Goal: Transaction & Acquisition: Purchase product/service

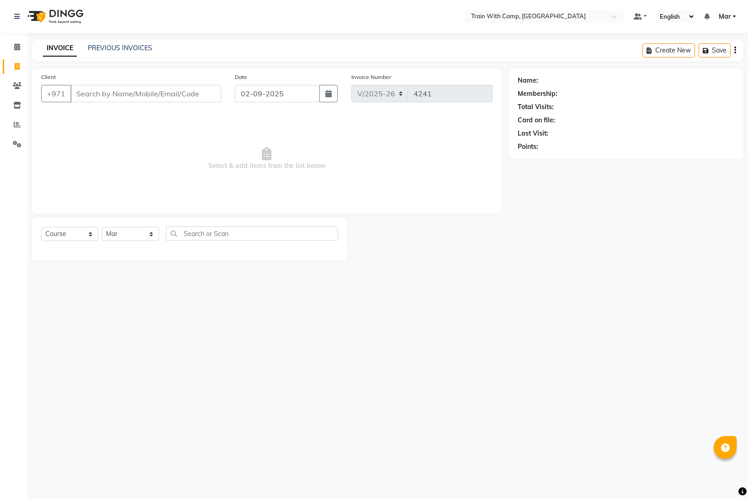
select select "910"
select select "service"
select select "14898"
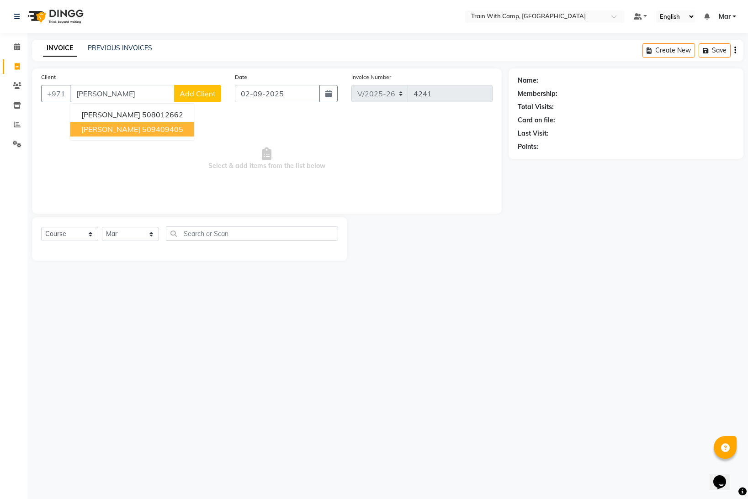
drag, startPoint x: 112, startPoint y: 125, endPoint x: 101, endPoint y: 171, distance: 47.5
click at [112, 125] on span "[PERSON_NAME]" at bounding box center [110, 129] width 59 height 9
type input "509409405"
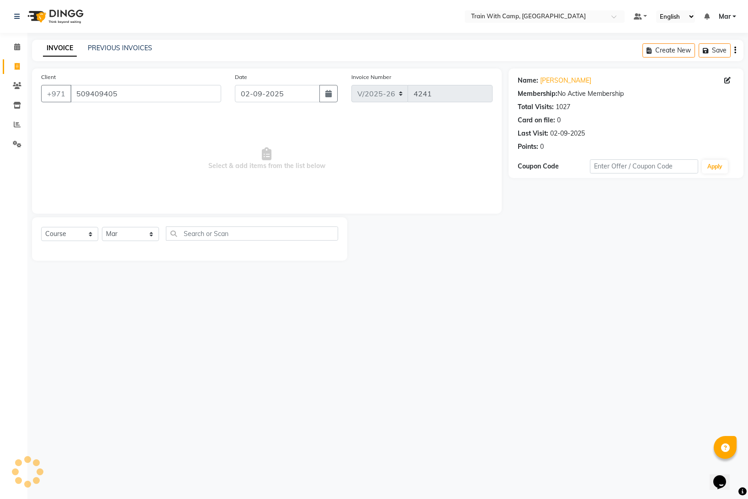
click at [66, 241] on div "Select Course Product Membership Package Voucher Prepaid Gift Card Select Facul…" at bounding box center [189, 237] width 297 height 21
click at [68, 236] on select "Select Course Product Membership Package Voucher Prepaid Gift Card" at bounding box center [69, 234] width 57 height 14
select select "product"
click at [41, 227] on select "Select Course Product Membership Package Voucher Prepaid Gift Card" at bounding box center [69, 234] width 57 height 14
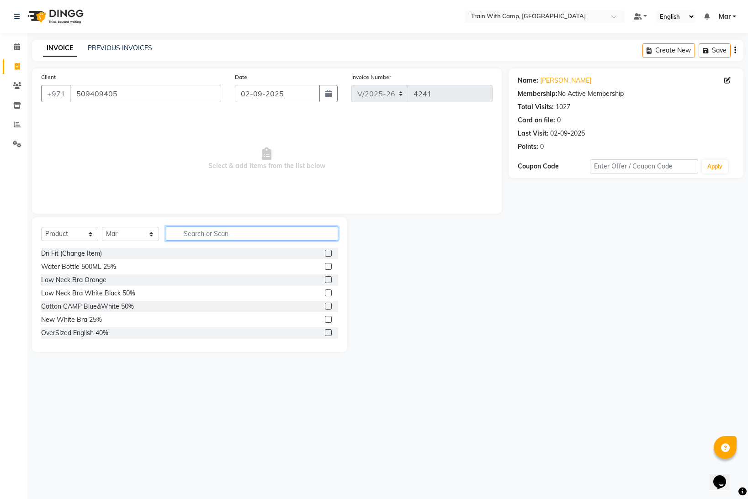
click at [191, 236] on input "text" at bounding box center [252, 234] width 172 height 14
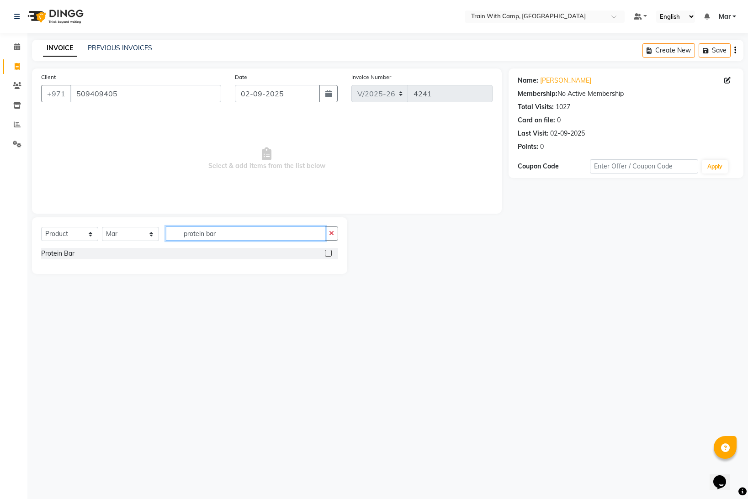
type input "protein bar"
click at [334, 252] on div at bounding box center [331, 253] width 13 height 11
click at [330, 253] on label at bounding box center [328, 253] width 7 height 7
click at [330, 253] on input "checkbox" at bounding box center [328, 254] width 6 height 6
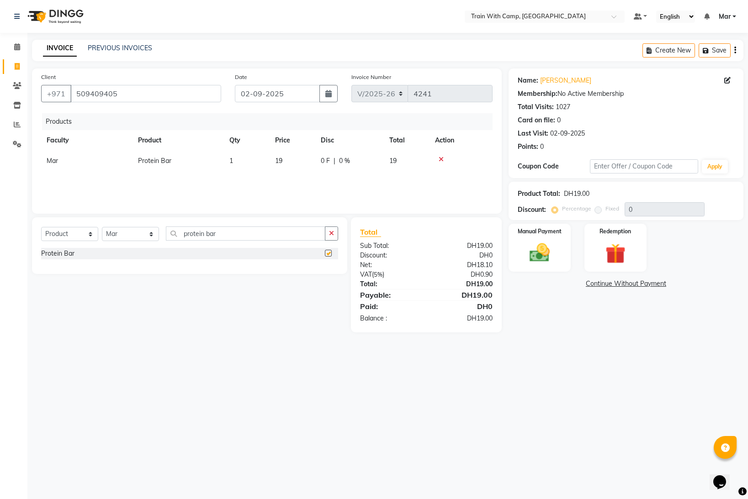
checkbox input "false"
drag, startPoint x: 216, startPoint y: 237, endPoint x: 141, endPoint y: 233, distance: 75.0
click at [142, 233] on div "Select Course Product Membership Package Voucher Prepaid Gift Card Select Facul…" at bounding box center [189, 237] width 297 height 21
type input "vol"
click at [331, 254] on label at bounding box center [328, 253] width 7 height 7
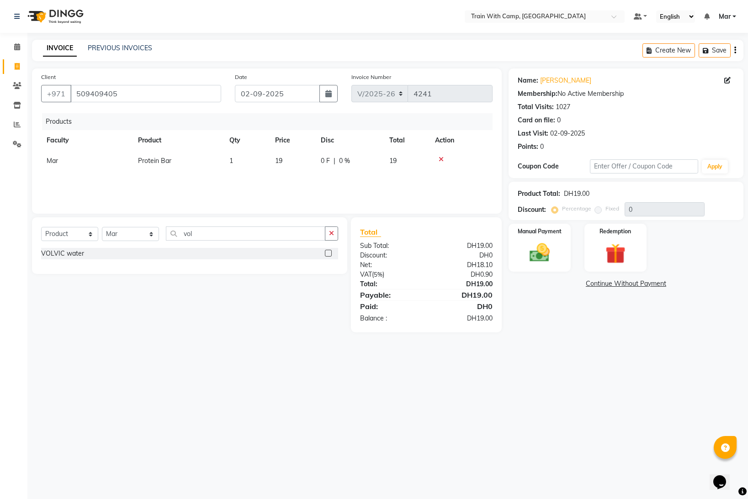
click at [331, 254] on input "checkbox" at bounding box center [328, 254] width 6 height 6
checkbox input "false"
click at [551, 249] on img at bounding box center [540, 253] width 34 height 24
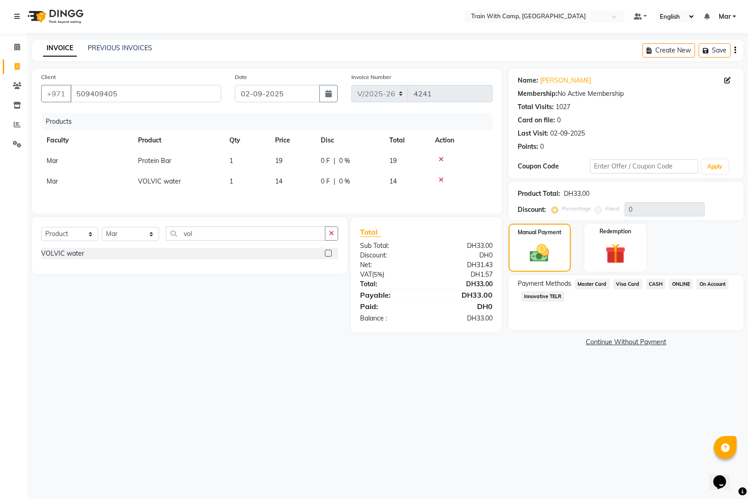
click at [625, 283] on span "Visa Card" at bounding box center [627, 284] width 29 height 11
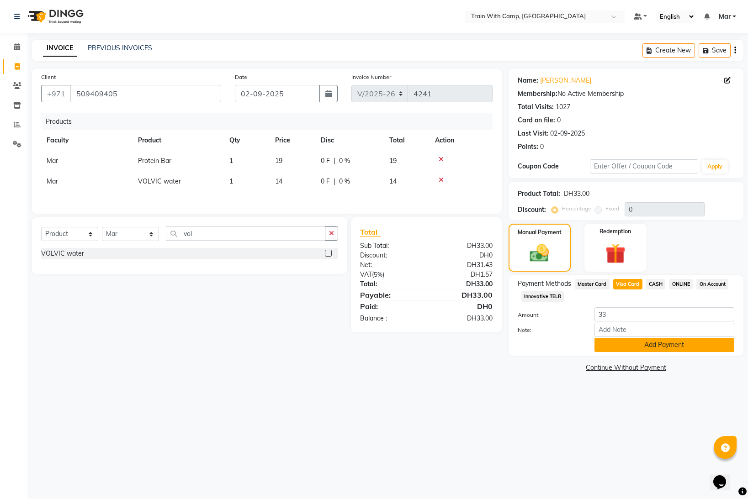
click at [636, 344] on button "Add Payment" at bounding box center [665, 345] width 140 height 14
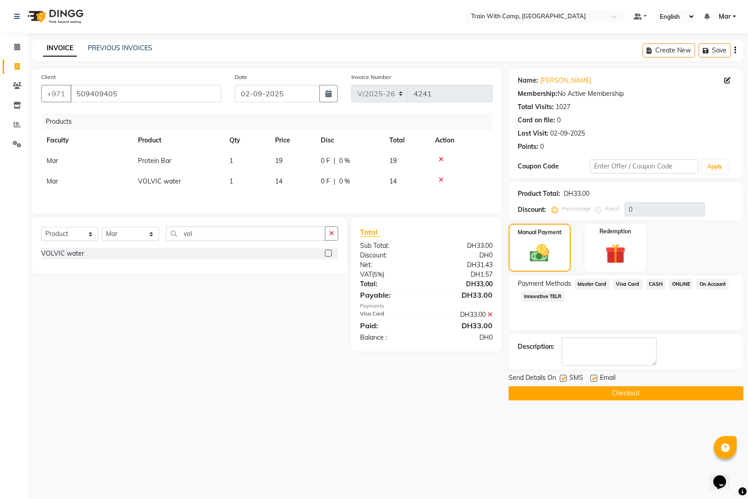
drag, startPoint x: 594, startPoint y: 378, endPoint x: 584, endPoint y: 381, distance: 10.6
click at [594, 378] on label at bounding box center [593, 378] width 7 height 7
click at [594, 378] on input "checkbox" at bounding box center [593, 379] width 6 height 6
checkbox input "false"
click at [563, 378] on label at bounding box center [563, 378] width 7 height 7
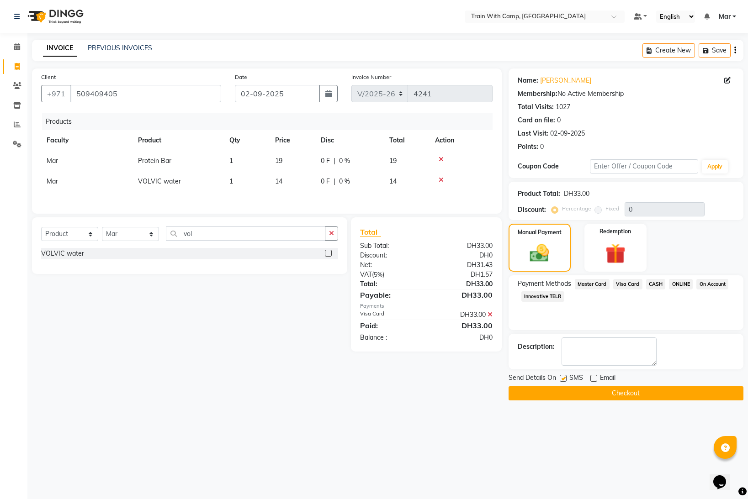
click at [563, 378] on input "checkbox" at bounding box center [563, 379] width 6 height 6
checkbox input "false"
click at [570, 394] on button "Checkout" at bounding box center [626, 394] width 235 height 14
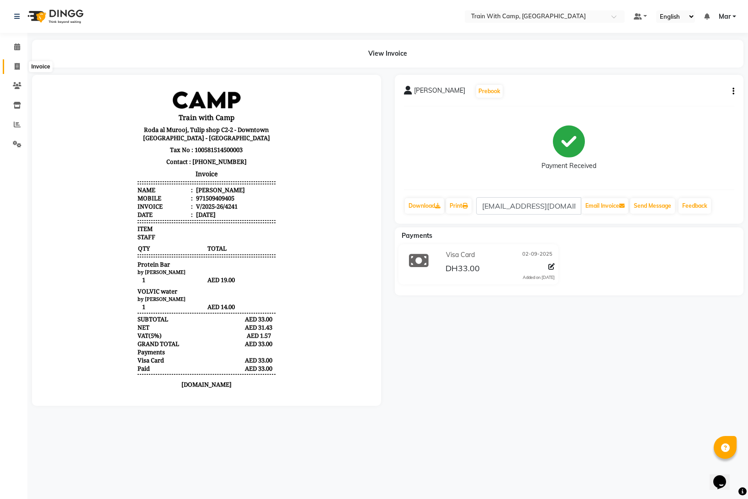
click at [13, 67] on span at bounding box center [17, 67] width 16 height 11
select select "service"
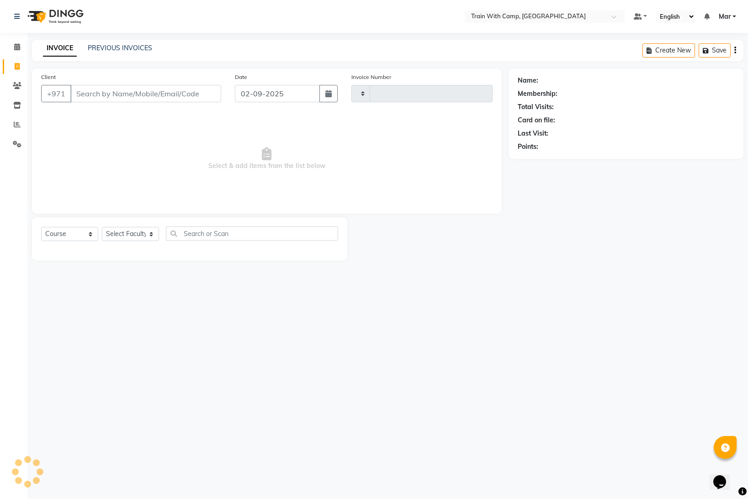
type input "4242"
select select "910"
select select "14898"
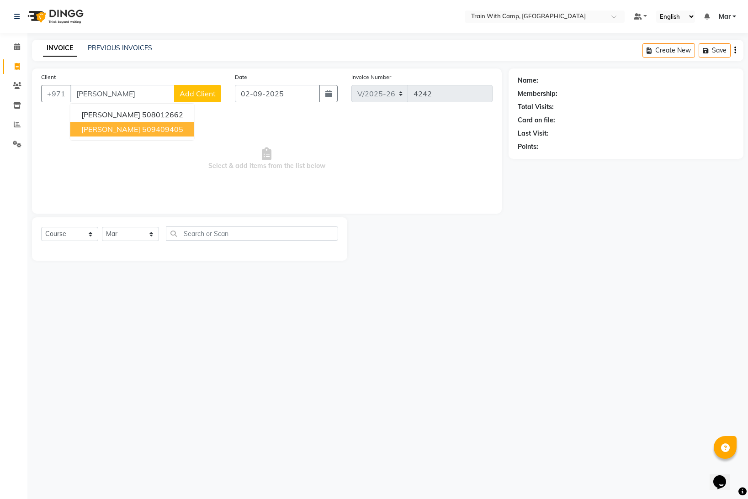
drag, startPoint x: 89, startPoint y: 127, endPoint x: 80, endPoint y: 126, distance: 8.7
click at [89, 127] on span "[PERSON_NAME]" at bounding box center [110, 129] width 59 height 9
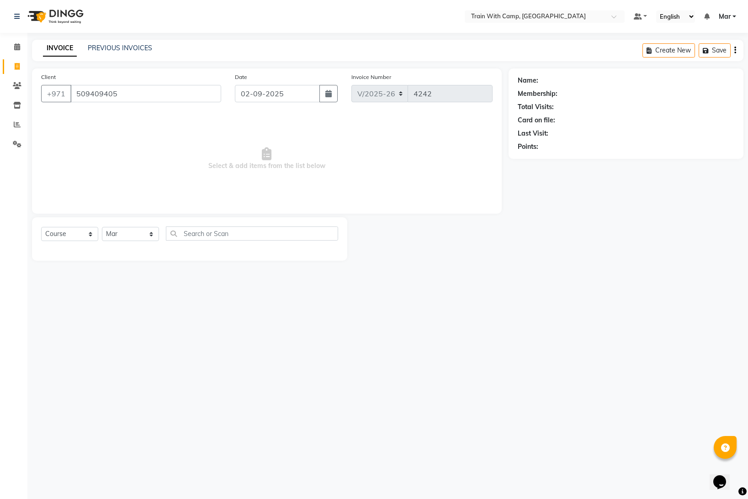
type input "509409405"
click at [66, 228] on select "Select Course Product Membership Package Voucher Prepaid Gift Card" at bounding box center [69, 234] width 57 height 14
select select "product"
click at [41, 227] on select "Select Course Product Membership Package Voucher Prepaid Gift Card" at bounding box center [69, 234] width 57 height 14
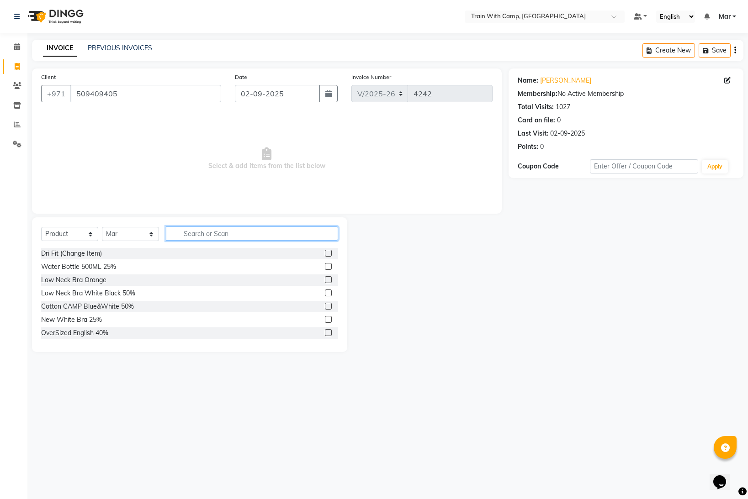
click at [204, 234] on input "text" at bounding box center [252, 234] width 172 height 14
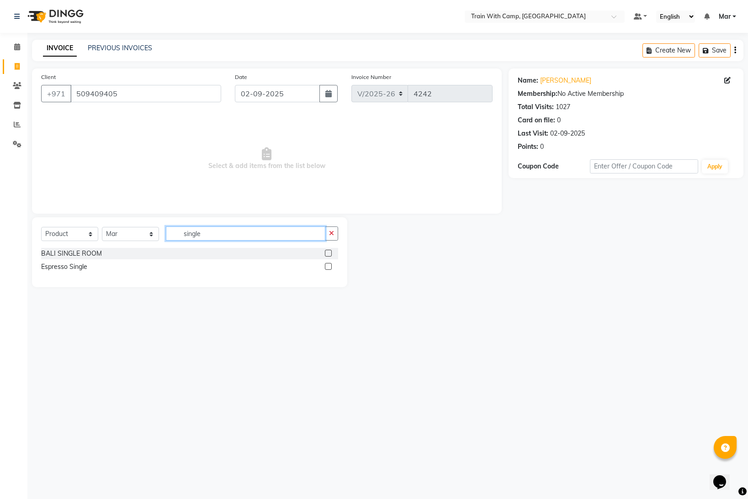
type input "single"
click at [329, 268] on label at bounding box center [328, 266] width 7 height 7
click at [329, 268] on input "checkbox" at bounding box center [328, 267] width 6 height 6
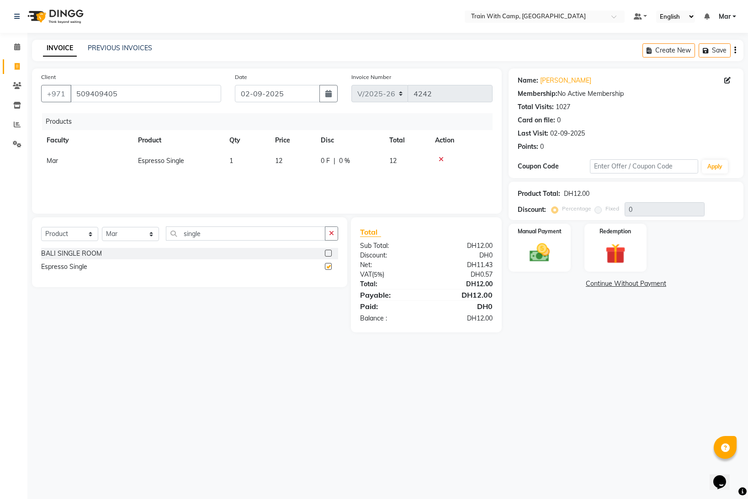
checkbox input "false"
click at [533, 254] on img at bounding box center [540, 253] width 34 height 24
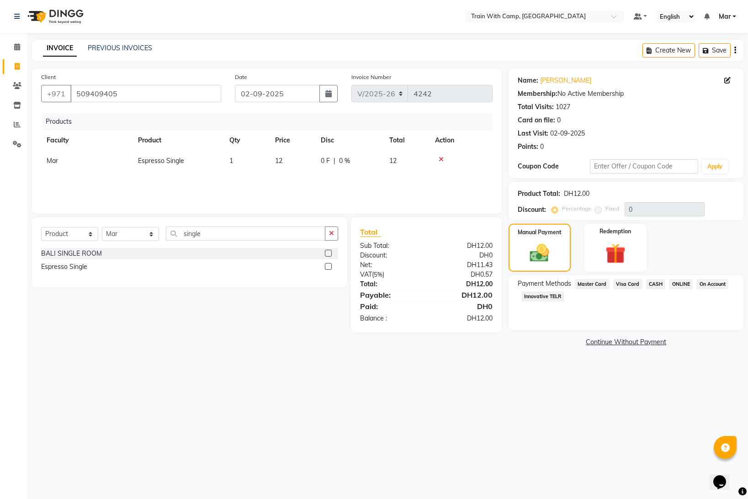
click at [628, 286] on span "Visa Card" at bounding box center [627, 284] width 29 height 11
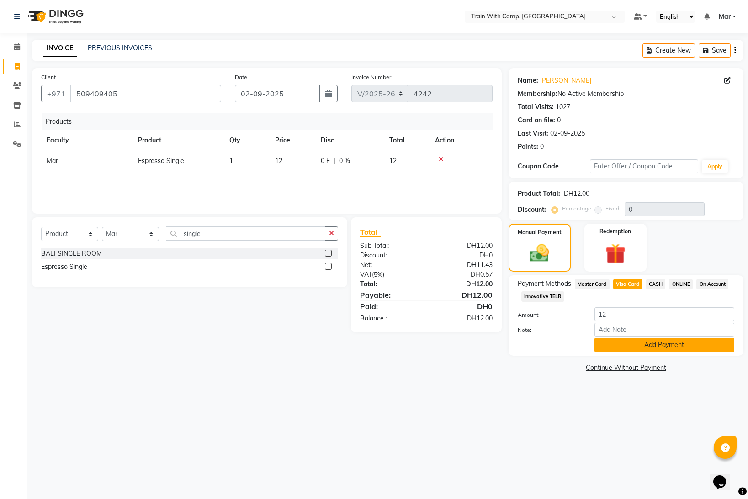
click at [640, 340] on button "Add Payment" at bounding box center [665, 345] width 140 height 14
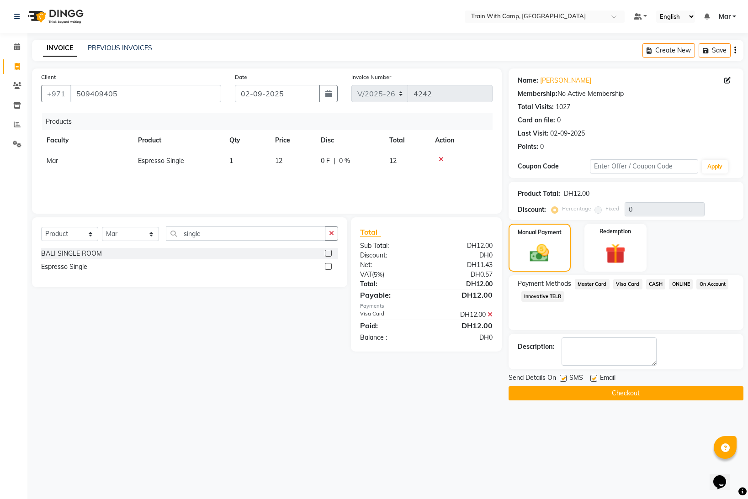
drag, startPoint x: 593, startPoint y: 378, endPoint x: 582, endPoint y: 381, distance: 11.2
click at [594, 379] on label at bounding box center [593, 378] width 7 height 7
click at [594, 379] on input "checkbox" at bounding box center [593, 379] width 6 height 6
checkbox input "false"
click at [565, 380] on label at bounding box center [563, 378] width 7 height 7
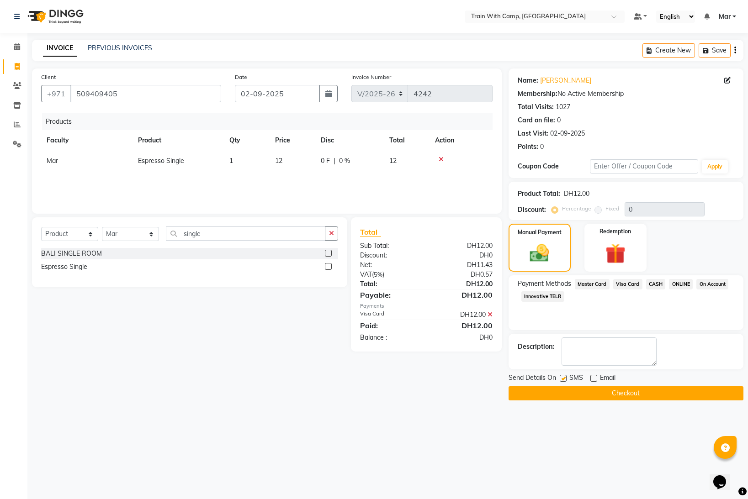
click at [565, 380] on input "checkbox" at bounding box center [563, 379] width 6 height 6
checkbox input "false"
click at [583, 398] on button "Checkout" at bounding box center [626, 394] width 235 height 14
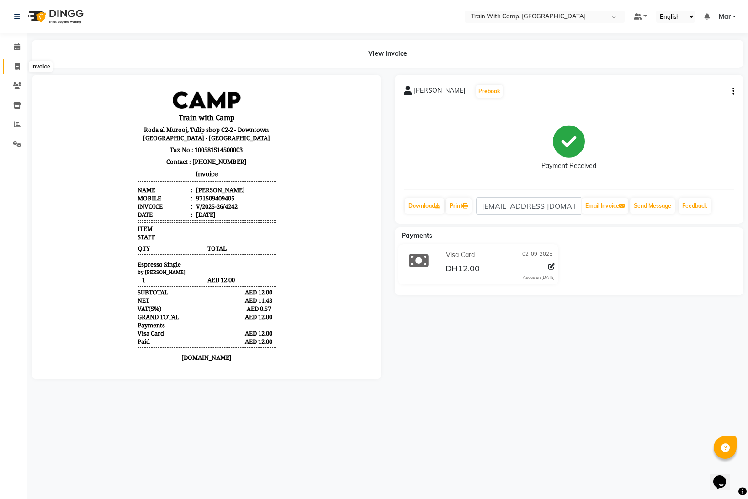
click at [20, 71] on span at bounding box center [17, 67] width 16 height 11
select select "910"
select select "service"
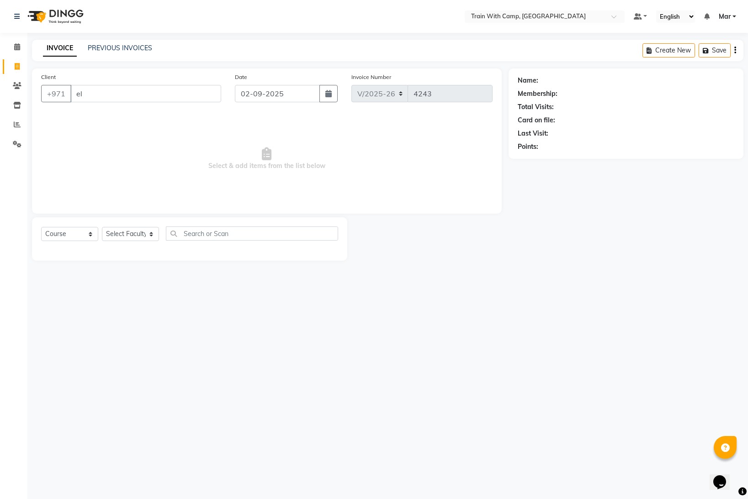
type input "els"
select select "14898"
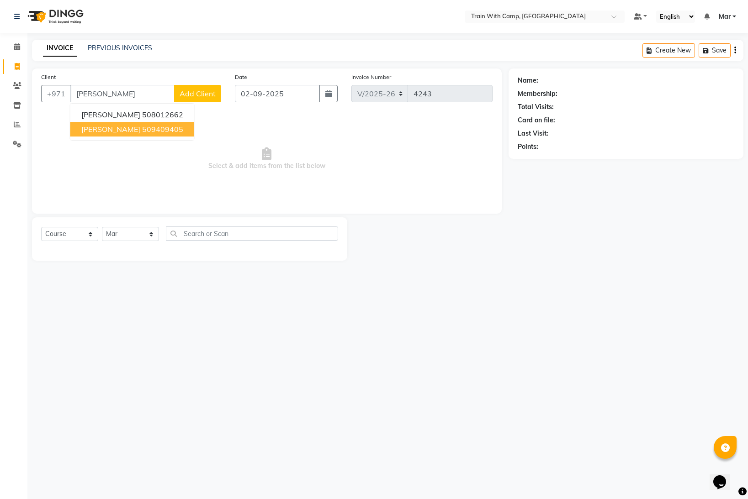
click at [112, 129] on span "[PERSON_NAME]" at bounding box center [110, 129] width 59 height 9
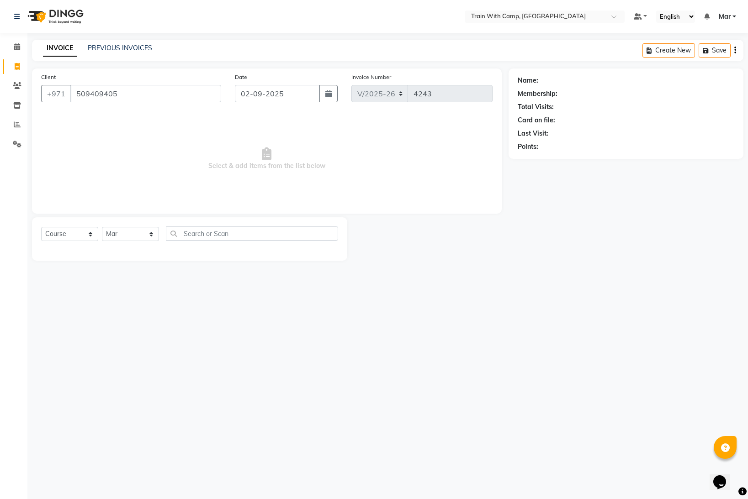
type input "509409405"
click at [72, 234] on select "Select Course Product Membership Package Voucher Prepaid Gift Card" at bounding box center [69, 234] width 57 height 14
select select "product"
click at [41, 227] on select "Select Course Product Membership Package Voucher Prepaid Gift Card" at bounding box center [69, 234] width 57 height 14
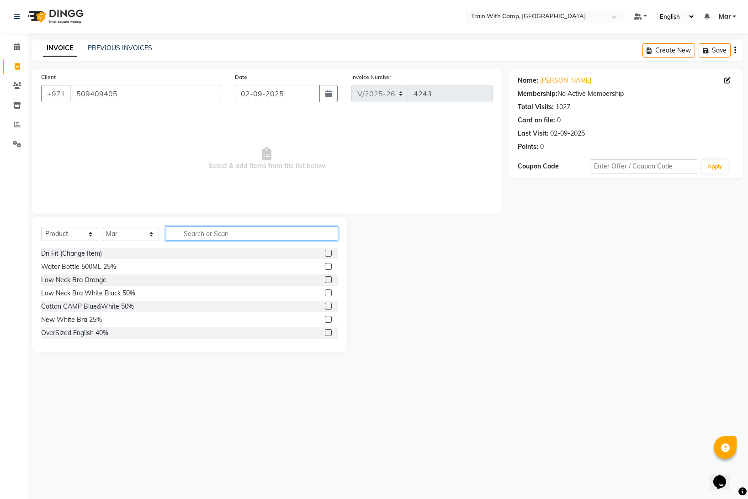
click at [221, 237] on input "text" at bounding box center [252, 234] width 172 height 14
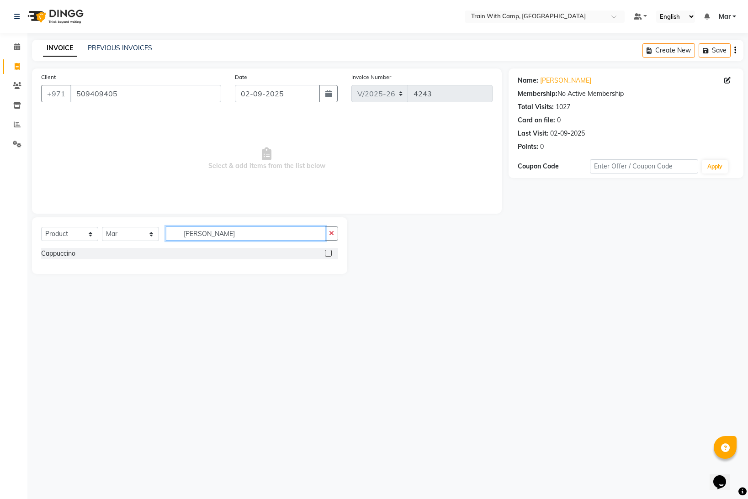
type input "[PERSON_NAME]"
drag, startPoint x: 326, startPoint y: 253, endPoint x: 315, endPoint y: 252, distance: 11.5
click at [327, 253] on label at bounding box center [328, 253] width 7 height 7
click at [327, 253] on input "checkbox" at bounding box center [328, 254] width 6 height 6
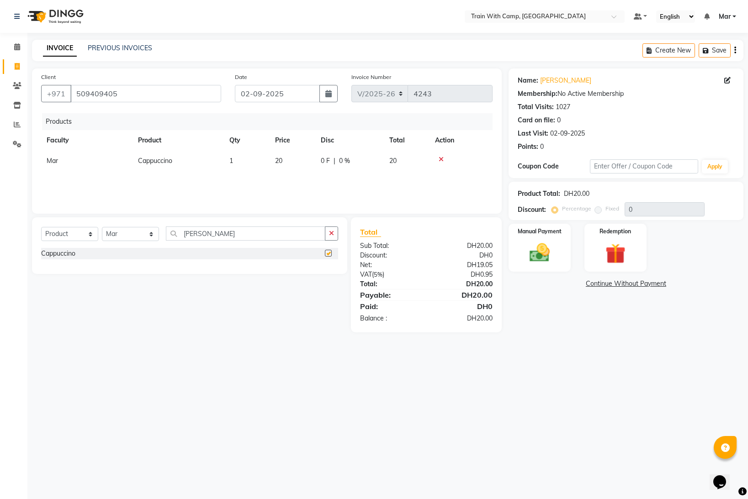
checkbox input "false"
click at [531, 257] on img at bounding box center [540, 253] width 34 height 24
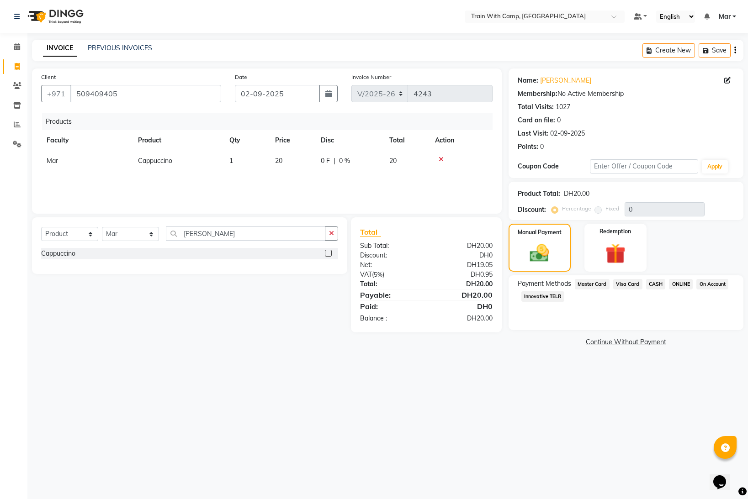
click at [624, 285] on span "Visa Card" at bounding box center [627, 284] width 29 height 11
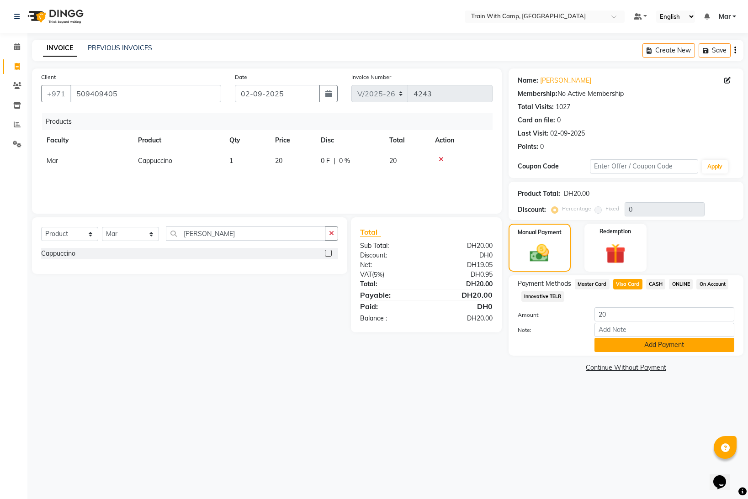
click at [630, 342] on button "Add Payment" at bounding box center [665, 345] width 140 height 14
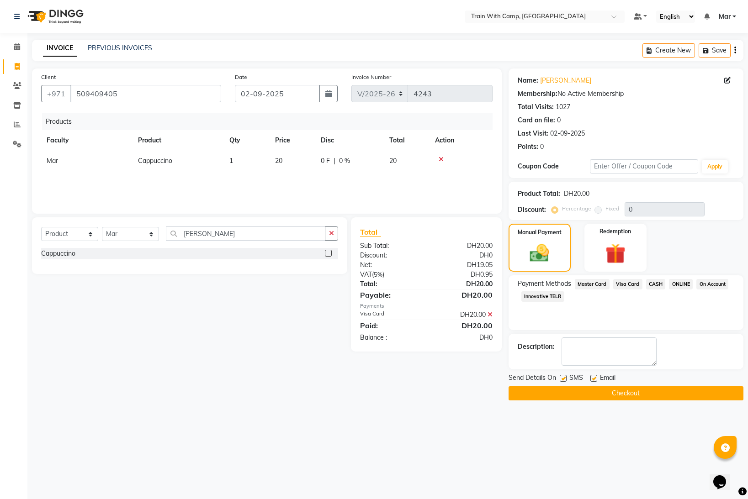
click at [594, 381] on label at bounding box center [593, 378] width 7 height 7
click at [594, 381] on input "checkbox" at bounding box center [593, 379] width 6 height 6
checkbox input "false"
click at [561, 380] on label at bounding box center [563, 378] width 7 height 7
click at [561, 380] on input "checkbox" at bounding box center [563, 379] width 6 height 6
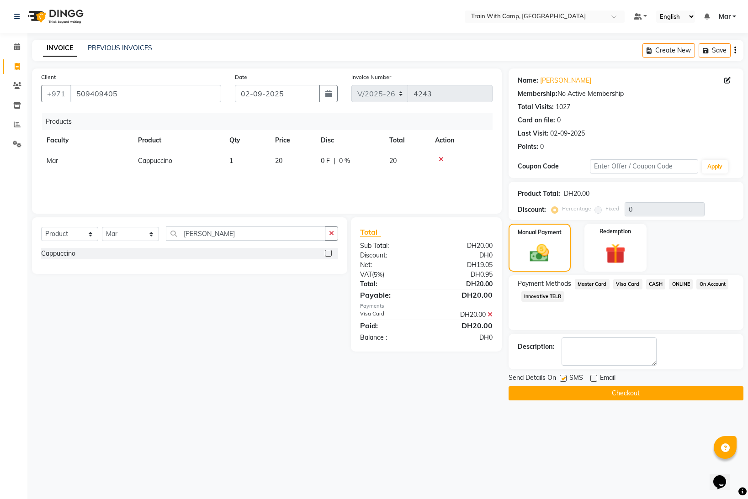
checkbox input "false"
click at [570, 394] on button "Checkout" at bounding box center [626, 394] width 235 height 14
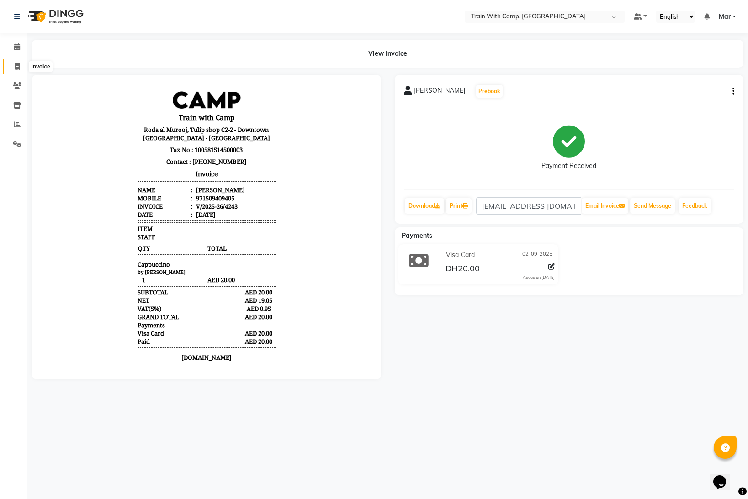
click at [16, 70] on span at bounding box center [17, 67] width 16 height 11
select select "910"
select select "service"
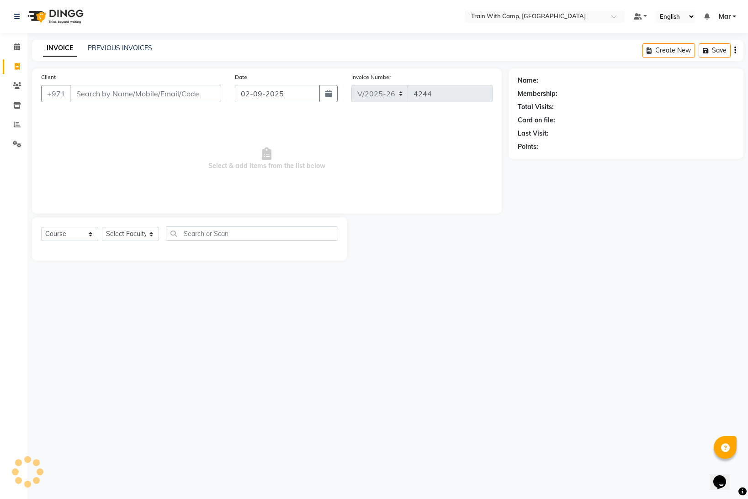
select select "14898"
click at [74, 232] on select "Select Course Product Membership Package Voucher Prepaid Gift Card" at bounding box center [69, 234] width 57 height 14
select select "product"
click at [41, 227] on select "Select Course Product Membership Package Voucher Prepaid Gift Card" at bounding box center [69, 234] width 57 height 14
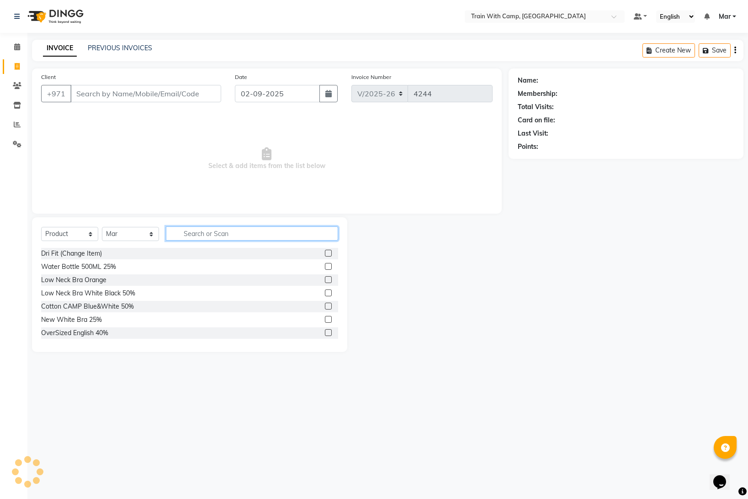
click at [196, 233] on input "text" at bounding box center [252, 234] width 172 height 14
type input "bottle"
click at [329, 266] on label at bounding box center [328, 266] width 7 height 7
click at [329, 266] on input "checkbox" at bounding box center [328, 267] width 6 height 6
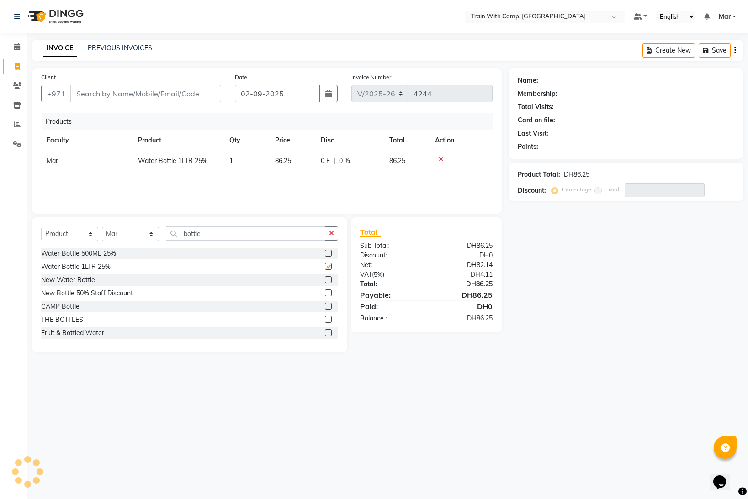
checkbox input "false"
click at [441, 159] on icon at bounding box center [441, 159] width 5 height 6
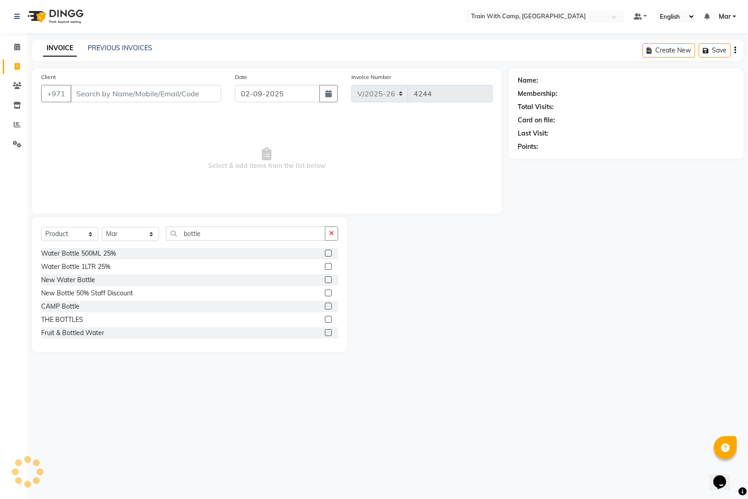
click at [328, 307] on label at bounding box center [328, 306] width 7 height 7
click at [328, 307] on input "checkbox" at bounding box center [328, 307] width 6 height 6
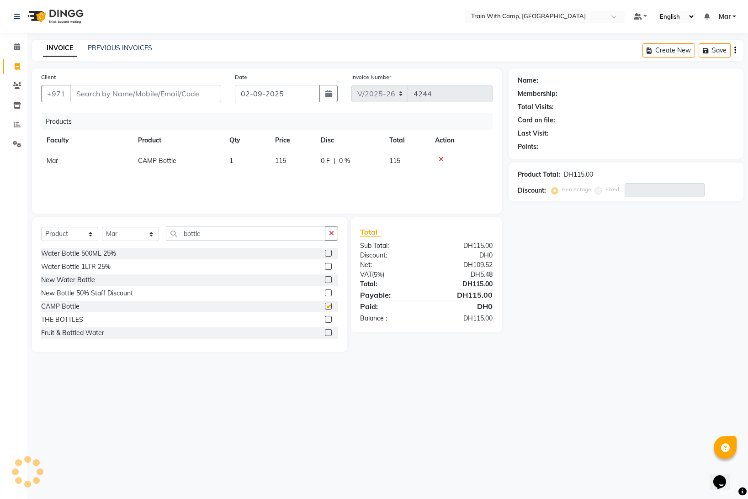
checkbox input "false"
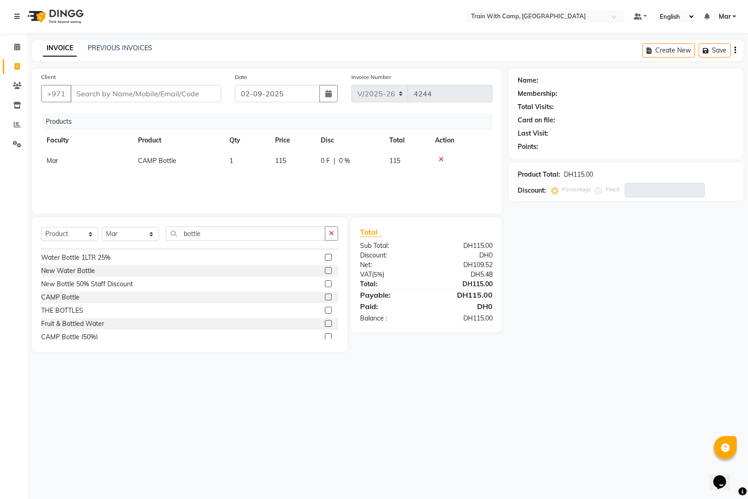
scroll to position [5, 0]
click at [327, 313] on label at bounding box center [328, 314] width 7 height 7
click at [327, 313] on input "checkbox" at bounding box center [328, 315] width 6 height 6
checkbox input "false"
click at [438, 177] on div at bounding box center [461, 180] width 52 height 6
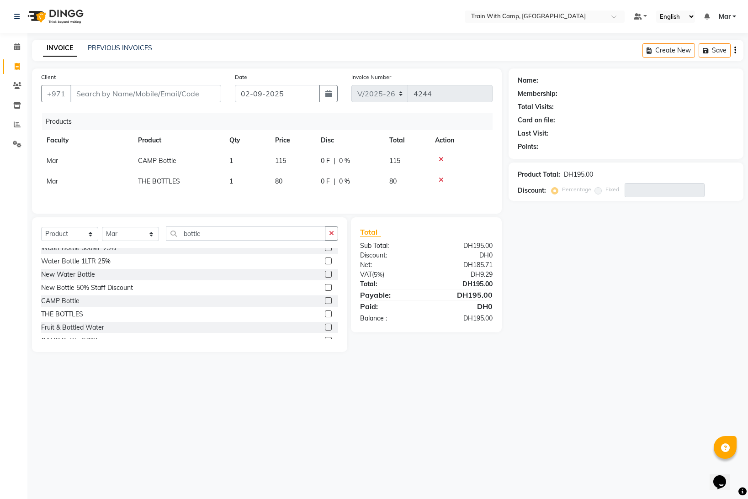
scroll to position [0, 0]
click at [327, 280] on label at bounding box center [328, 279] width 7 height 7
click at [327, 280] on input "checkbox" at bounding box center [328, 280] width 6 height 6
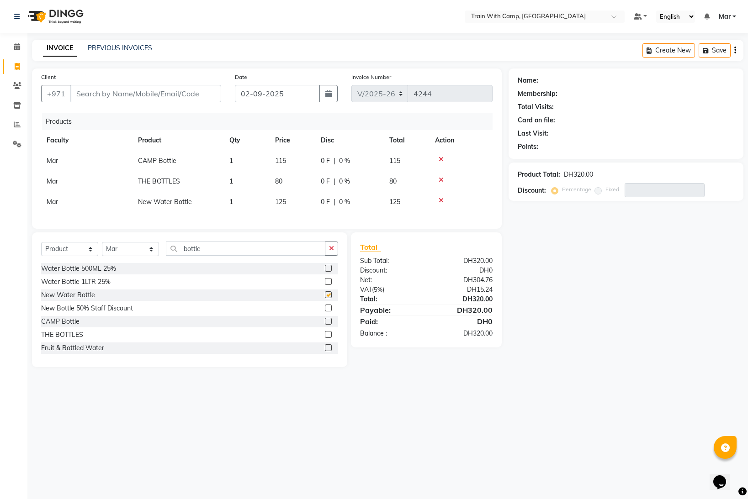
checkbox input "false"
click at [439, 199] on icon at bounding box center [441, 200] width 5 height 6
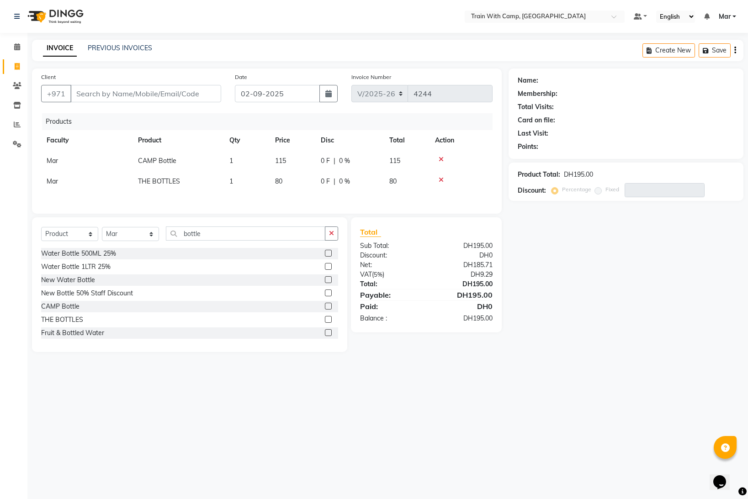
drag, startPoint x: 440, startPoint y: 176, endPoint x: 442, endPoint y: 165, distance: 11.6
click at [441, 176] on td at bounding box center [461, 181] width 63 height 21
click at [441, 160] on icon at bounding box center [441, 159] width 5 height 6
click at [440, 159] on icon at bounding box center [441, 159] width 5 height 6
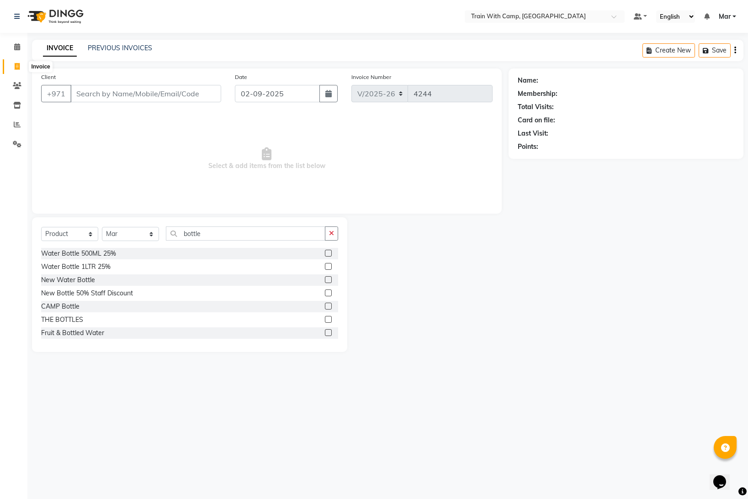
click at [15, 68] on icon at bounding box center [17, 66] width 5 height 7
select select "service"
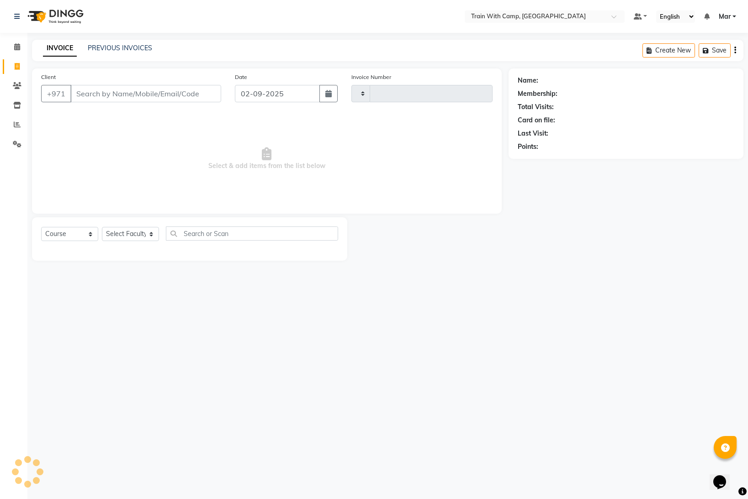
type input "4244"
select select "910"
select select "14898"
